Goal: Transaction & Acquisition: Obtain resource

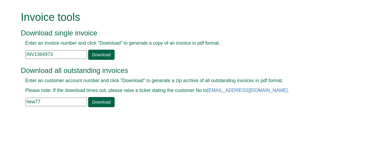
drag, startPoint x: 25, startPoint y: 53, endPoint x: 67, endPoint y: 54, distance: 41.9
click at [67, 54] on input "INV1364973" at bounding box center [56, 54] width 62 height 9
paste input "INV1330725"
type input "INV1330725"
click at [102, 54] on link "Download" at bounding box center [101, 55] width 26 height 10
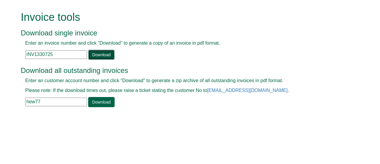
click at [102, 55] on link "Download" at bounding box center [101, 55] width 26 height 10
drag, startPoint x: 58, startPoint y: 55, endPoint x: 14, endPoint y: 54, distance: 43.7
click at [14, 54] on form "Invoice tools Download single invoice Enter an invoice number and click "Downlo…" at bounding box center [190, 59] width 380 height 119
click at [31, 54] on input "text" at bounding box center [56, 54] width 62 height 9
paste input "INV1373878"
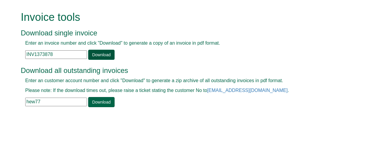
type input "INV1373878"
click at [100, 52] on link "Download" at bounding box center [101, 55] width 26 height 10
drag, startPoint x: 56, startPoint y: 54, endPoint x: 23, endPoint y: 52, distance: 33.0
click at [23, 52] on div "Enter an invoice number and click "Download" to generate a copy of an invoice i…" at bounding box center [183, 50] width 325 height 20
paste input "INV1375774"
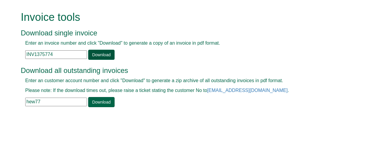
type input "INV1375774"
click at [99, 54] on link "Download" at bounding box center [101, 55] width 26 height 10
drag, startPoint x: 58, startPoint y: 55, endPoint x: 23, endPoint y: 54, distance: 34.8
click at [23, 54] on div "Enter an invoice number and click "Download" to generate a copy of an invoice i…" at bounding box center [183, 50] width 325 height 20
paste input "INV1252830"
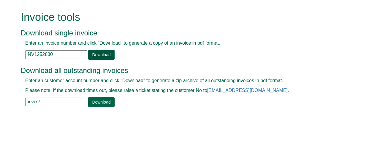
type input "INV1252830"
click at [95, 56] on link "Download" at bounding box center [101, 55] width 26 height 10
click at [102, 55] on link "Download" at bounding box center [101, 55] width 26 height 10
drag, startPoint x: 55, startPoint y: 56, endPoint x: 8, endPoint y: 48, distance: 47.2
click at [8, 48] on form "Invoice tools Download single invoice Enter an invoice number and click "Downlo…" at bounding box center [190, 59] width 380 height 119
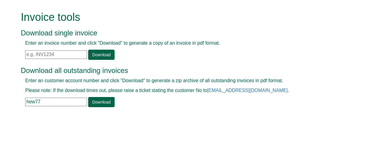
paste input "INV1407082"
type input "INV1407082"
click at [98, 54] on link "Download" at bounding box center [101, 55] width 26 height 10
